Goal: Task Accomplishment & Management: Manage account settings

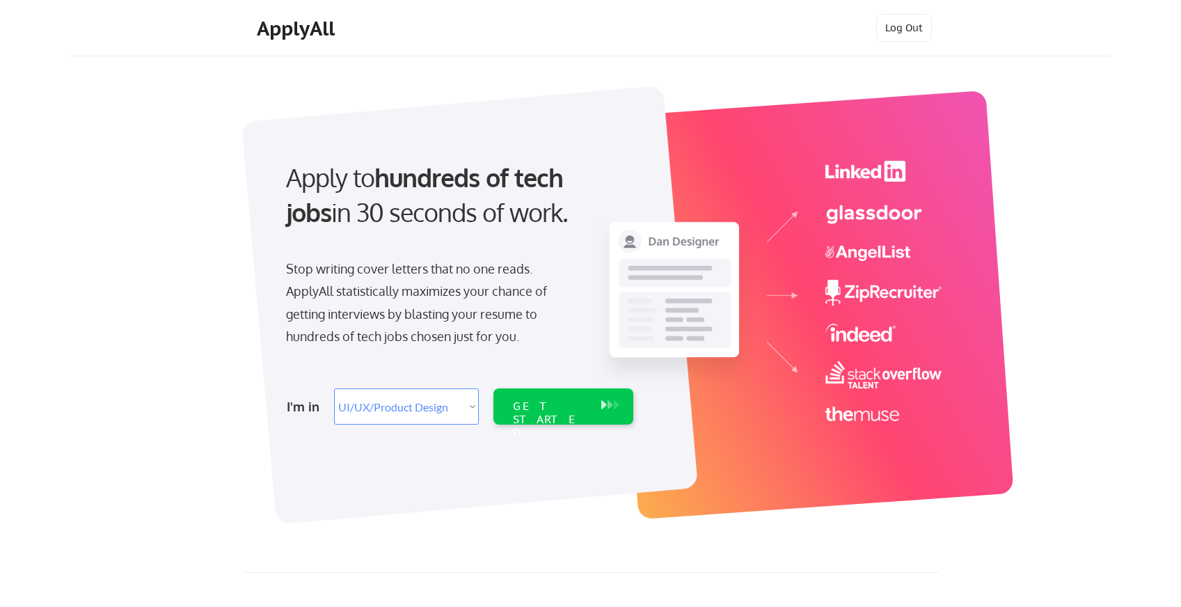
select select ""design""
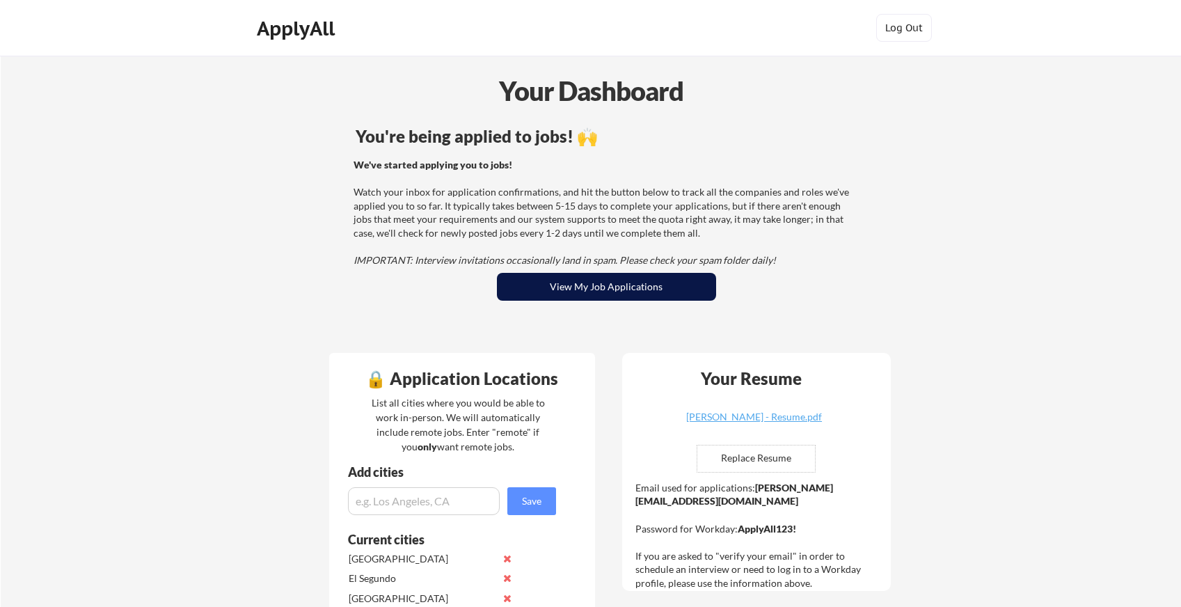
click at [579, 298] on button "View My Job Applications" at bounding box center [606, 287] width 219 height 28
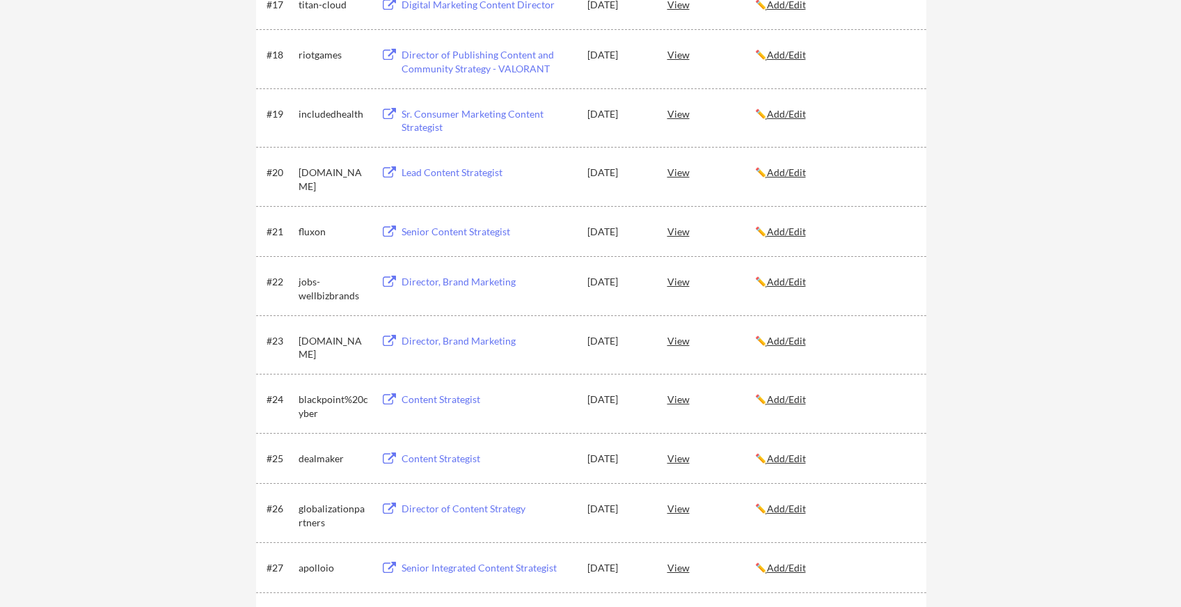
scroll to position [1171, 0]
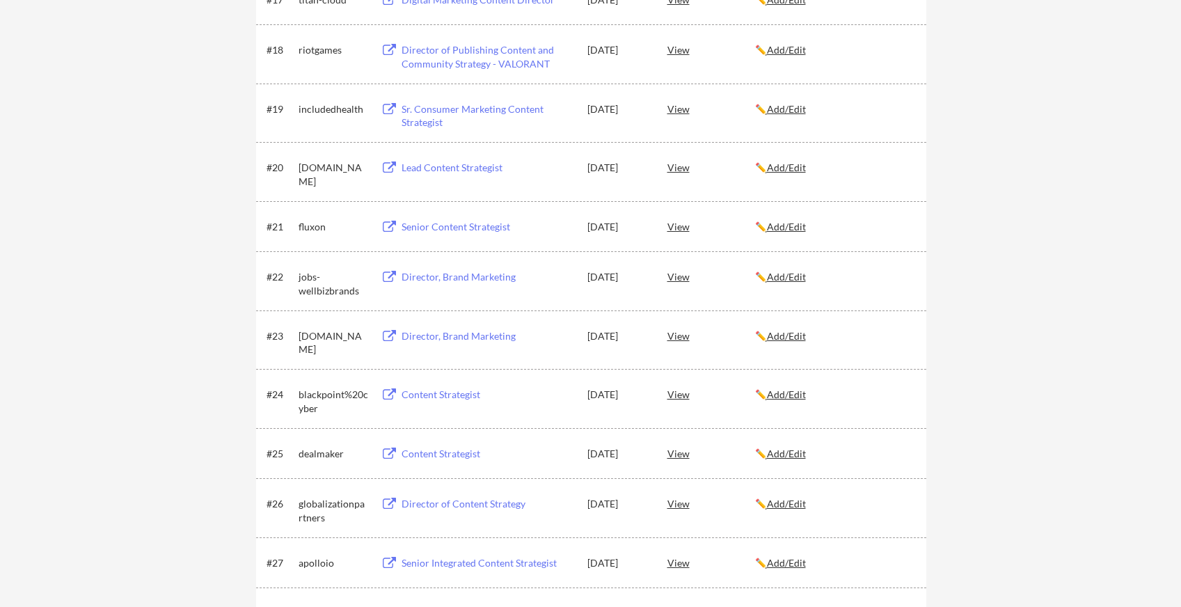
click at [800, 451] on u "Add/Edit" at bounding box center [786, 453] width 39 height 12
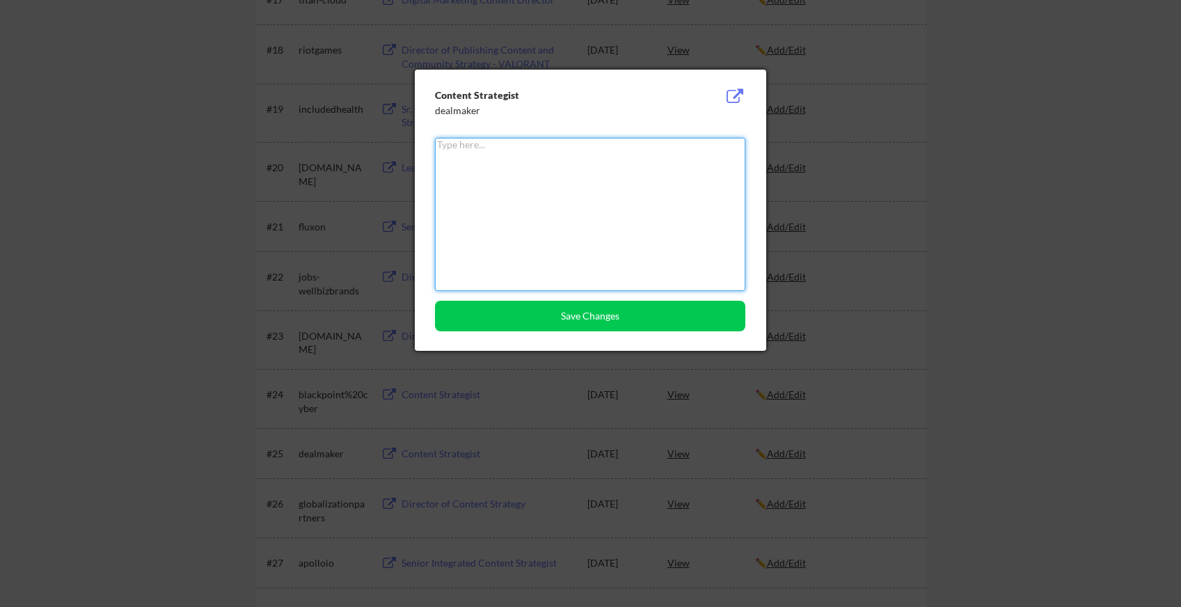
click at [912, 198] on div at bounding box center [590, 303] width 1181 height 607
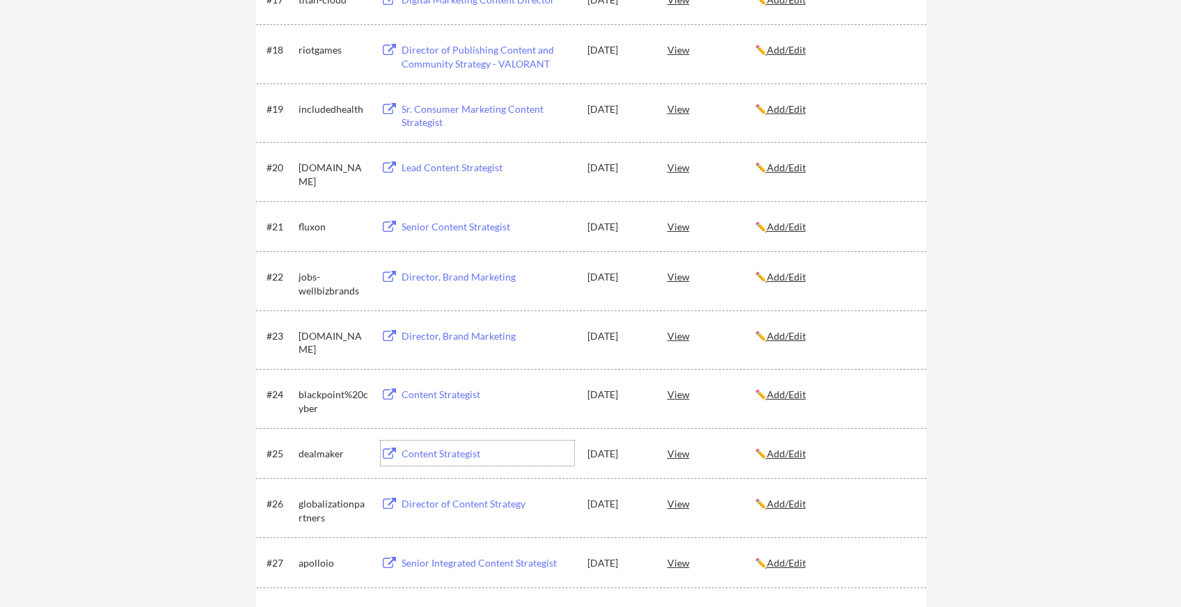
click at [442, 455] on div "Content Strategist" at bounding box center [487, 454] width 173 height 14
click at [785, 452] on u "Add/Edit" at bounding box center [786, 453] width 39 height 12
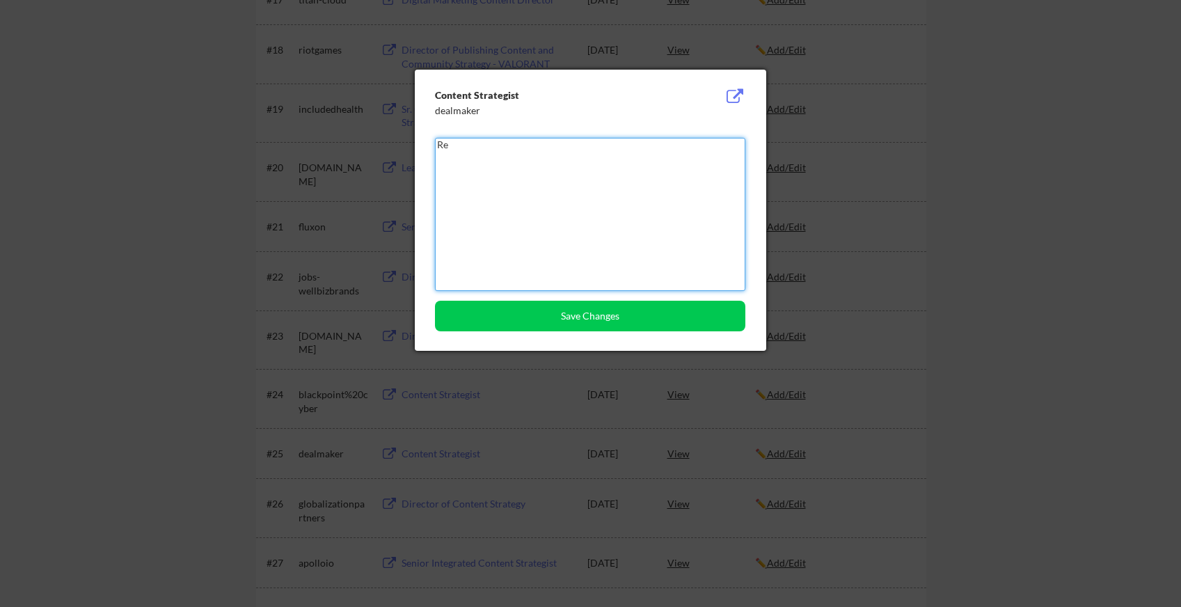
type textarea "R"
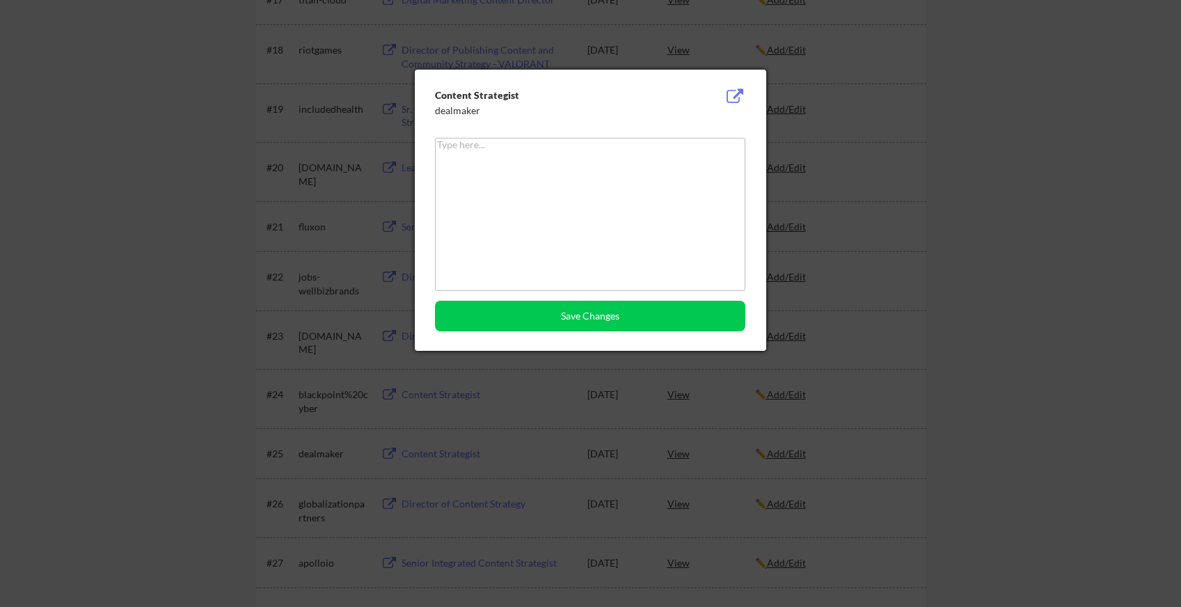
click at [690, 183] on textarea at bounding box center [590, 214] width 310 height 153
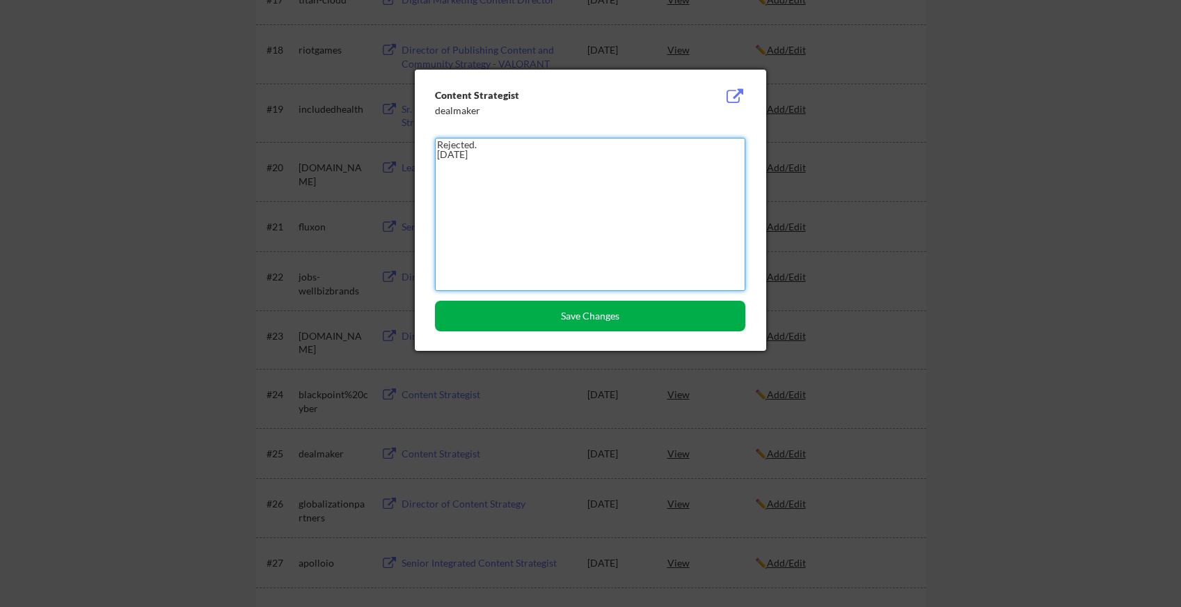
type textarea "Rejected. September 12, 2025"
click at [646, 309] on button "Save Changes" at bounding box center [590, 316] width 310 height 31
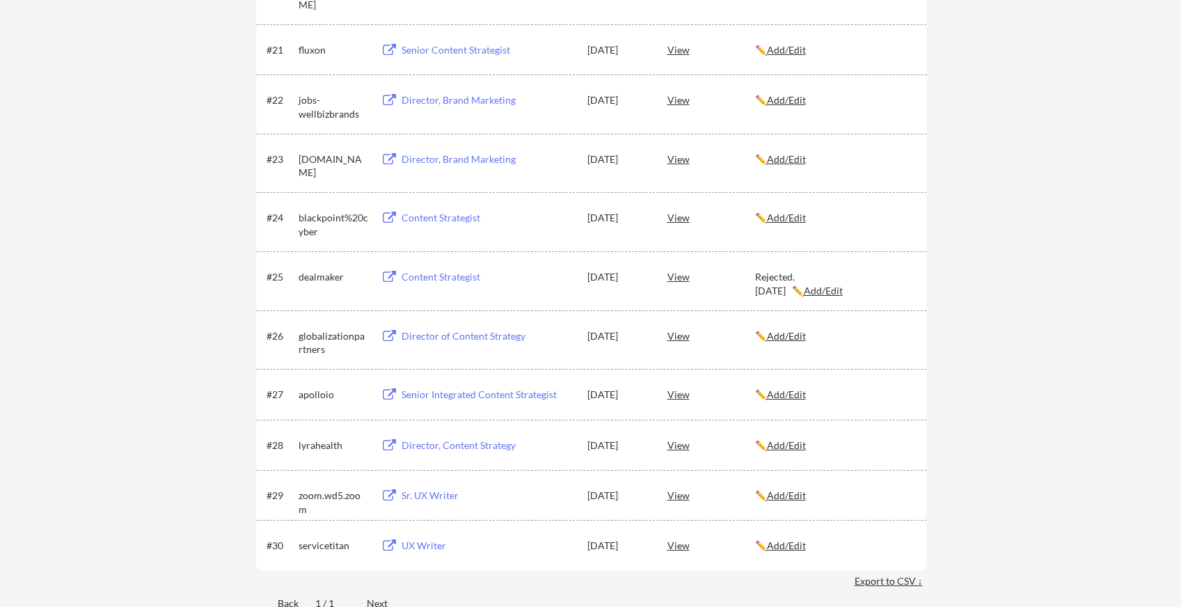
scroll to position [1343, 0]
